Goal: Task Accomplishment & Management: Use online tool/utility

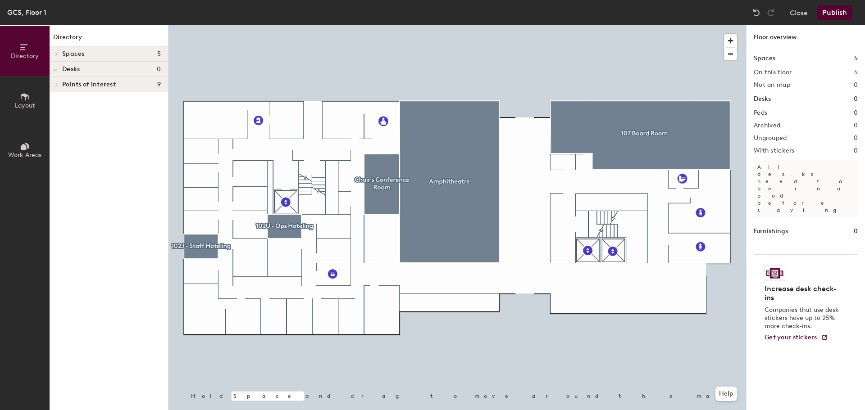
click at [848, 17] on button "Publish" at bounding box center [834, 12] width 36 height 14
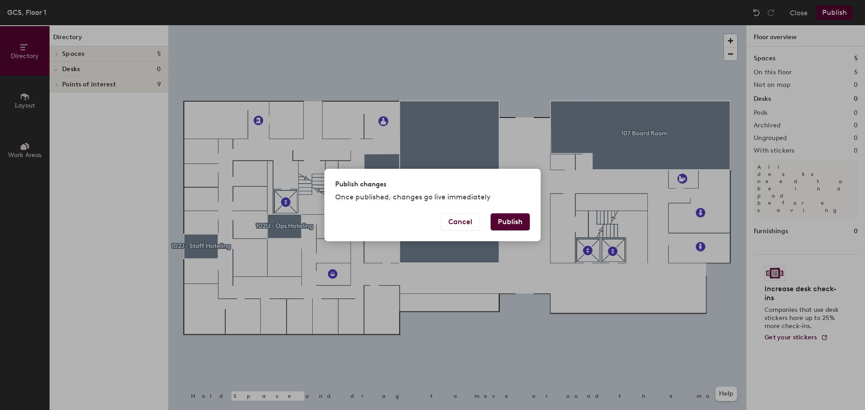
click at [509, 222] on button "Publish" at bounding box center [509, 221] width 39 height 17
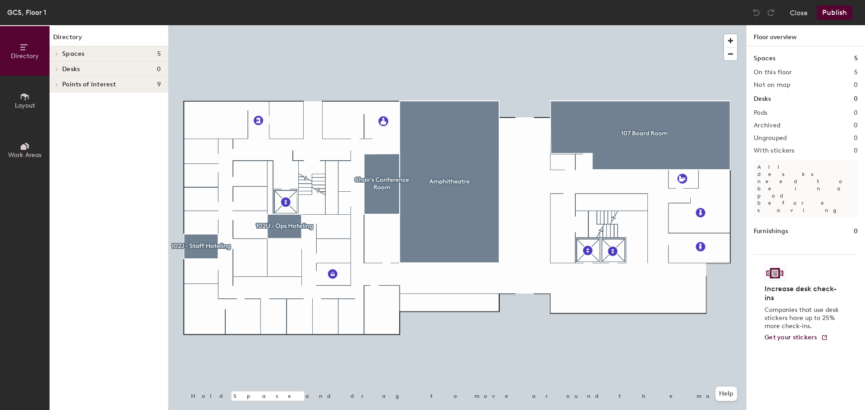
click at [16, 105] on span "Layout" at bounding box center [25, 106] width 20 height 8
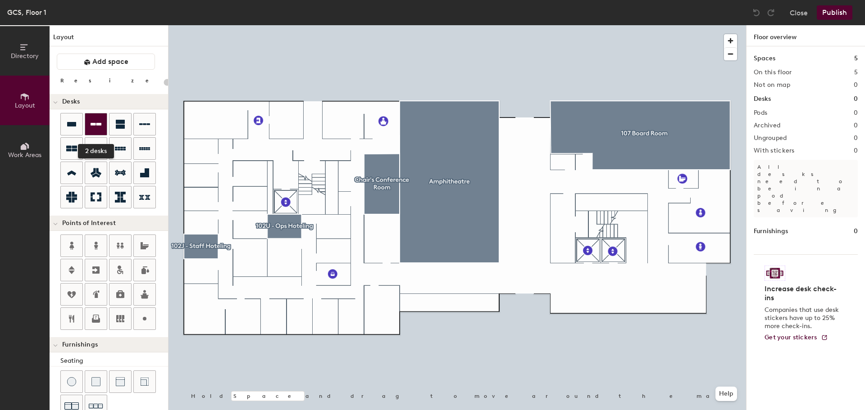
click at [100, 129] on icon at bounding box center [96, 124] width 11 height 11
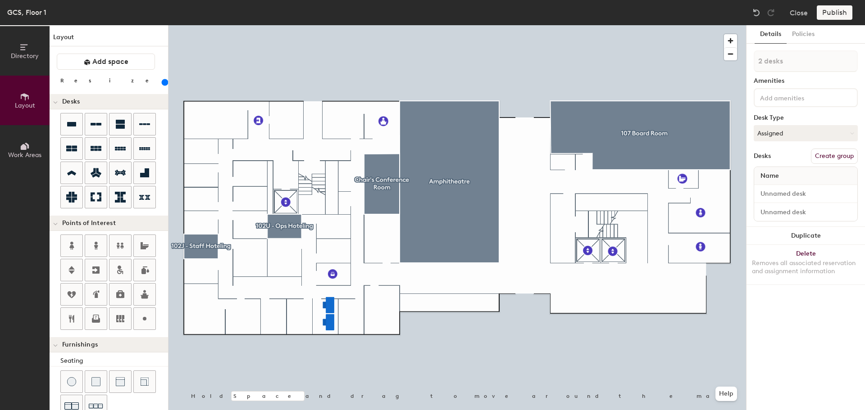
type input "180"
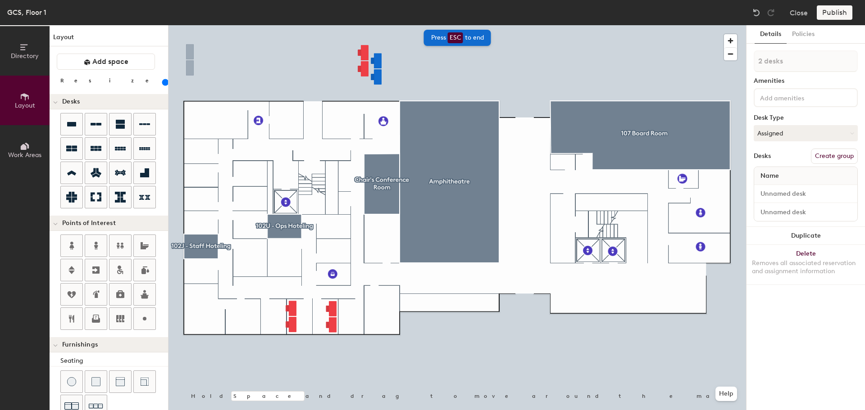
click at [21, 51] on icon at bounding box center [25, 47] width 10 height 10
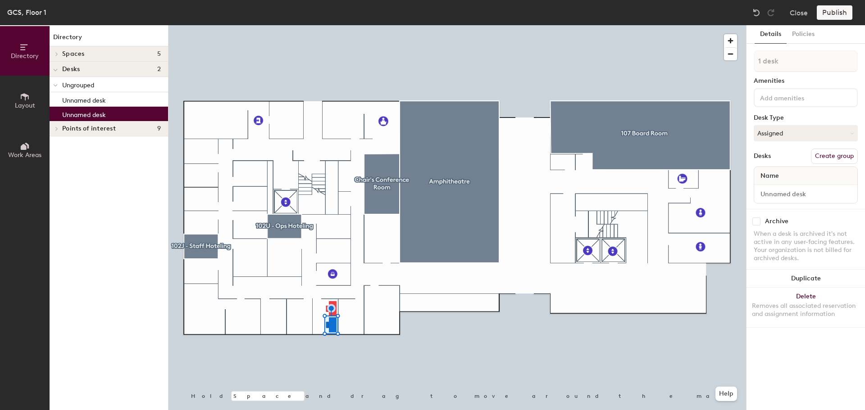
click at [836, 157] on button "Create group" at bounding box center [834, 156] width 47 height 15
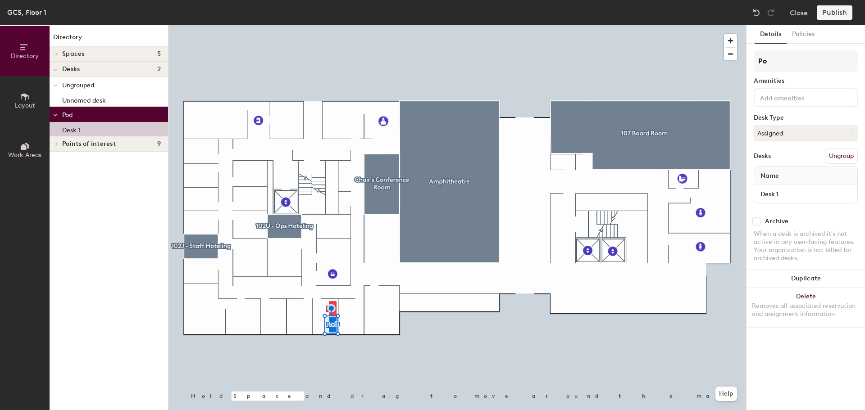
type input "P"
type input "102J-01"
click at [802, 194] on input "Desk 1" at bounding box center [806, 194] width 100 height 13
paste input "102J-0"
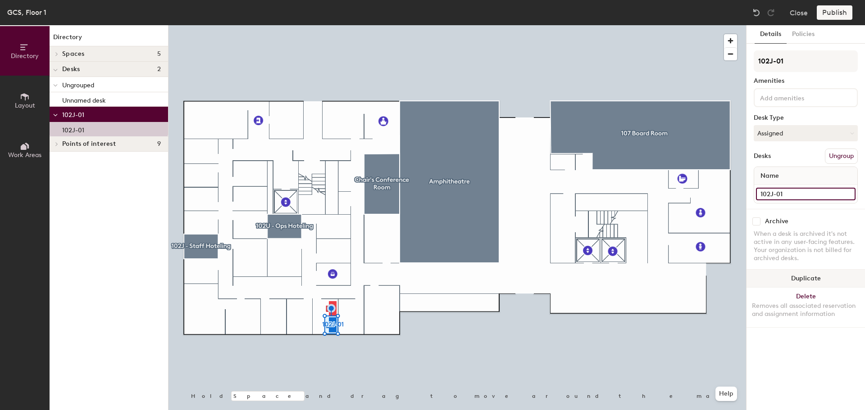
type input "102J-01"
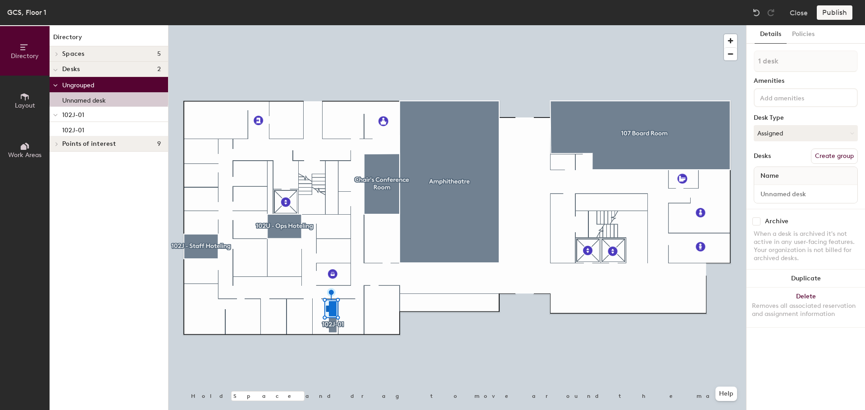
click at [851, 152] on button "Create group" at bounding box center [834, 156] width 47 height 15
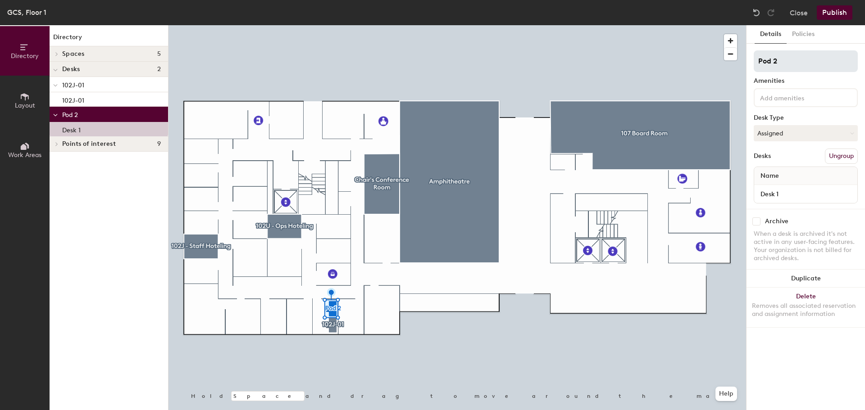
click at [785, 64] on input "Pod 2" at bounding box center [805, 61] width 104 height 22
click at [786, 63] on input "Pod 2" at bounding box center [805, 61] width 104 height 22
type input "102J-02"
click at [797, 194] on input "Desk 1" at bounding box center [806, 194] width 100 height 13
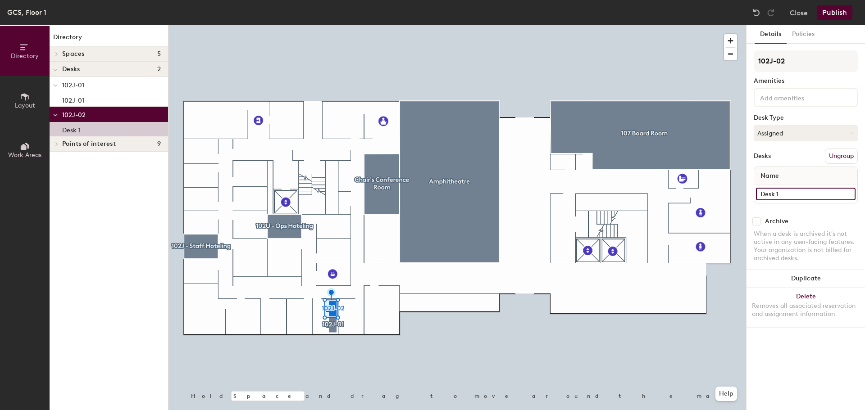
paste input "102J-0"
type input "102J-02"
click at [808, 138] on button "Assigned" at bounding box center [805, 133] width 104 height 16
click at [799, 187] on div "Hoteled" at bounding box center [799, 188] width 90 height 14
click at [834, 9] on button "Publish" at bounding box center [834, 12] width 36 height 14
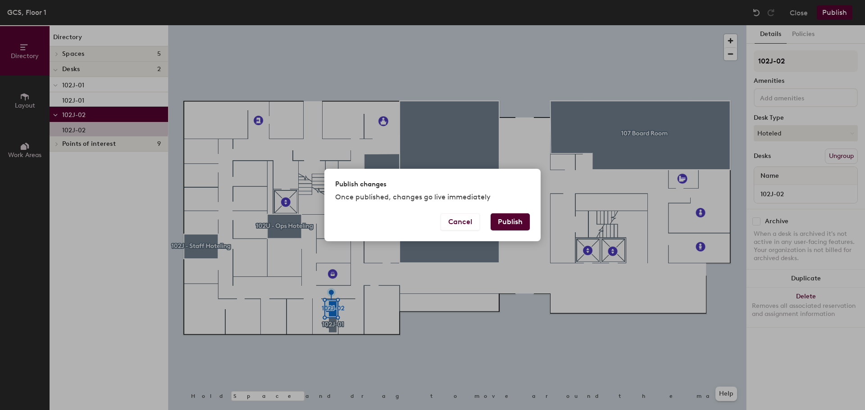
click at [508, 218] on button "Publish" at bounding box center [509, 221] width 39 height 17
